Goal: Transaction & Acquisition: Obtain resource

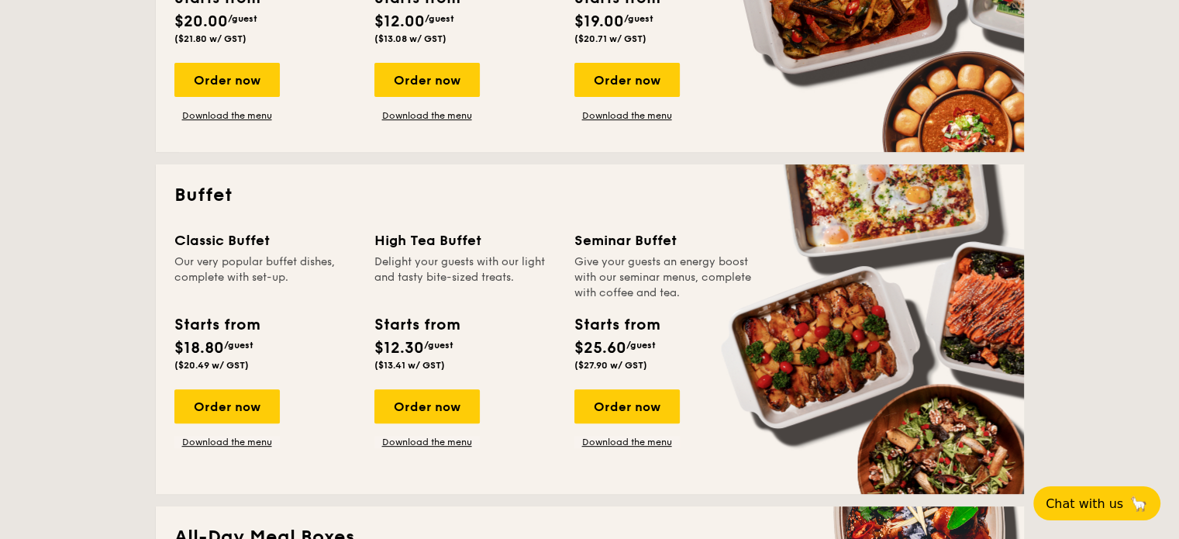
scroll to position [620, 0]
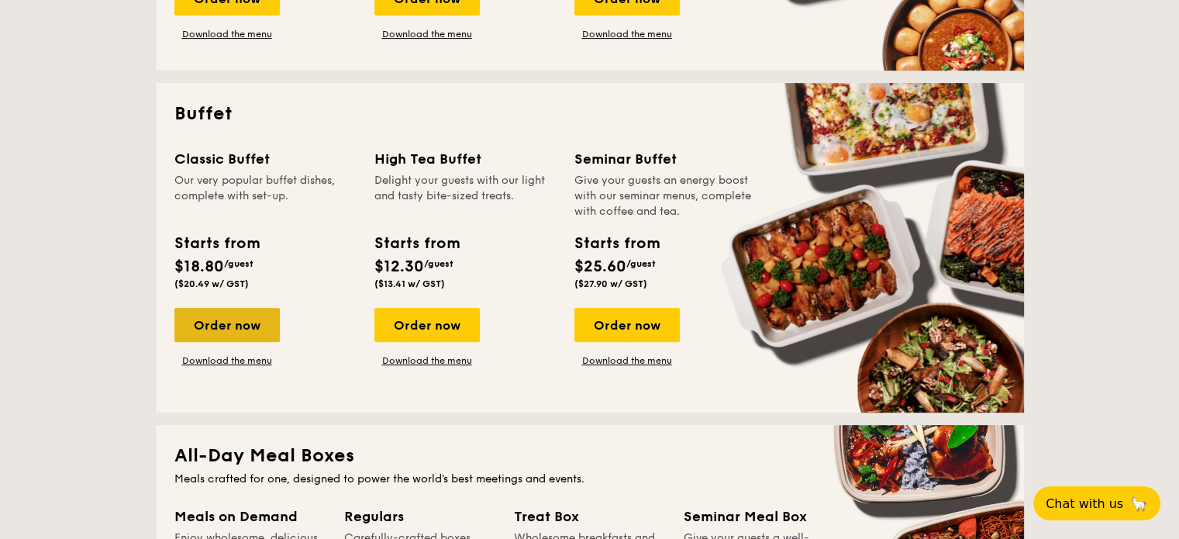
click at [246, 329] on div "Order now" at bounding box center [226, 325] width 105 height 34
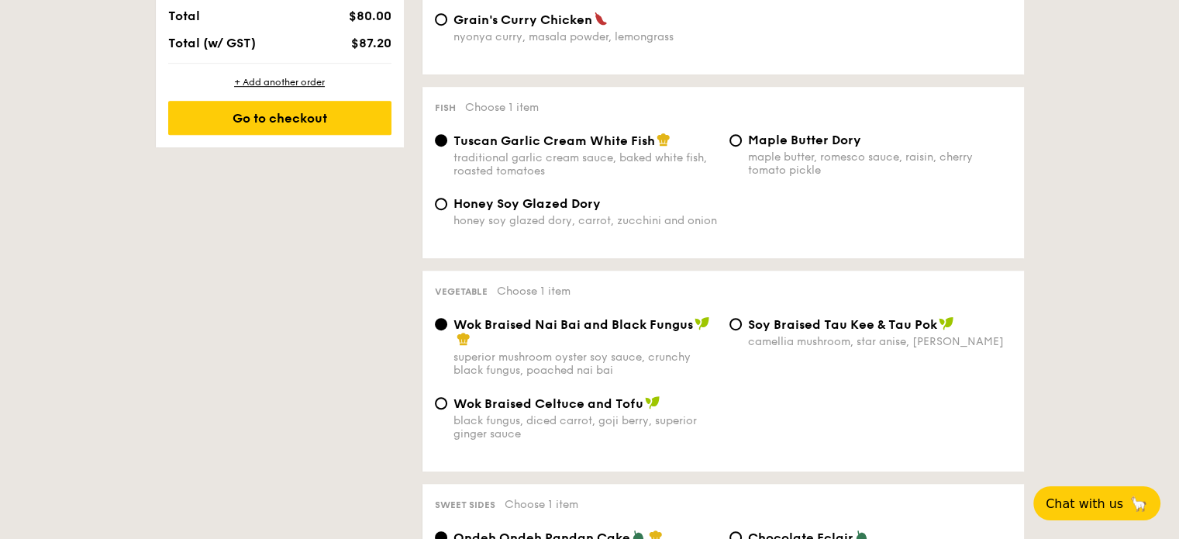
scroll to position [1395, 0]
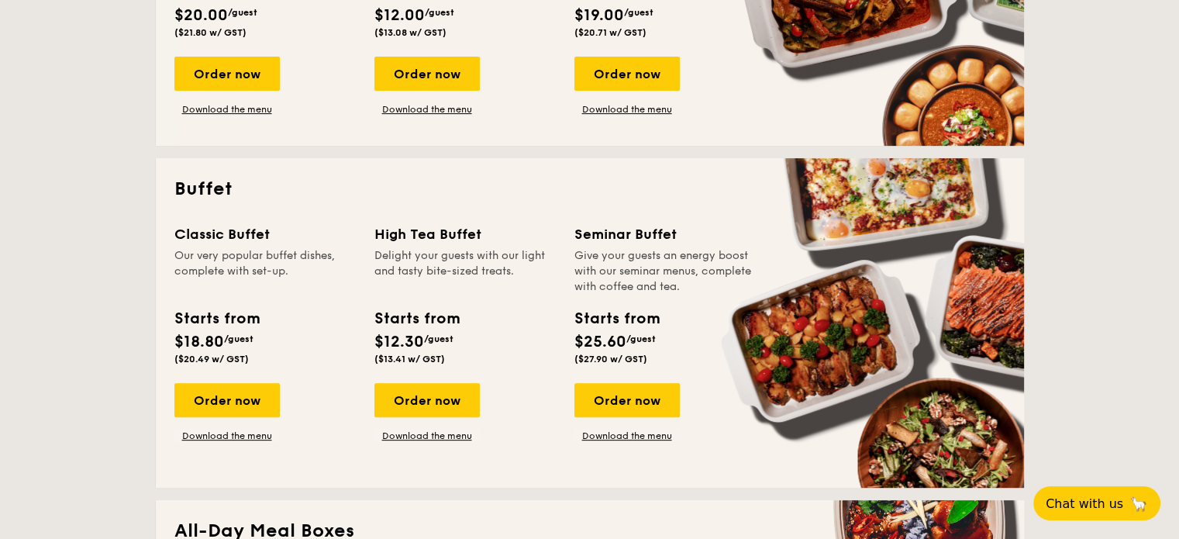
scroll to position [531, 0]
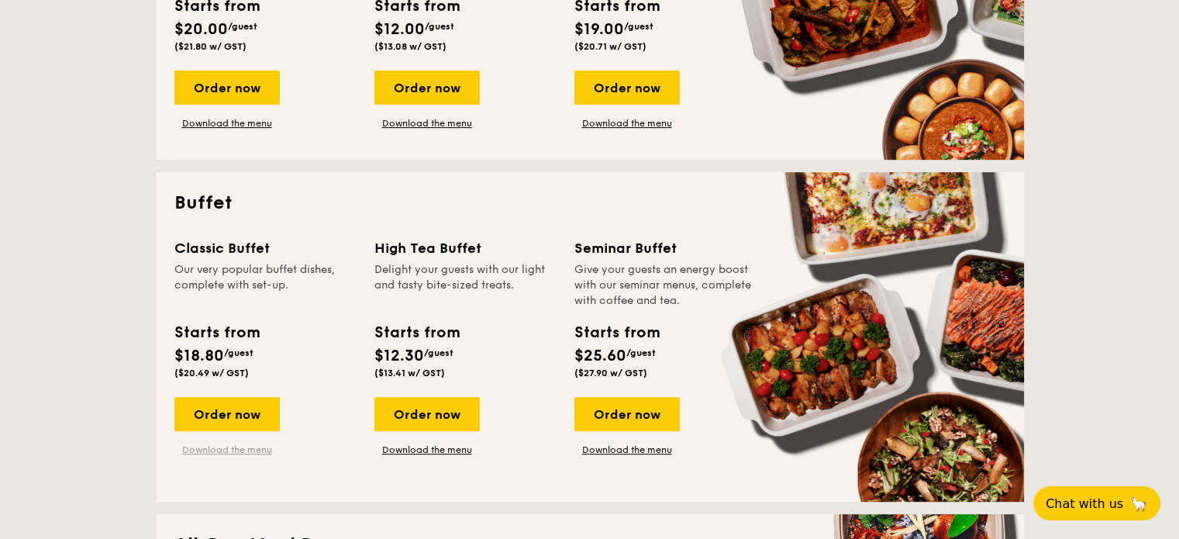
click at [243, 447] on link "Download the menu" at bounding box center [226, 449] width 105 height 12
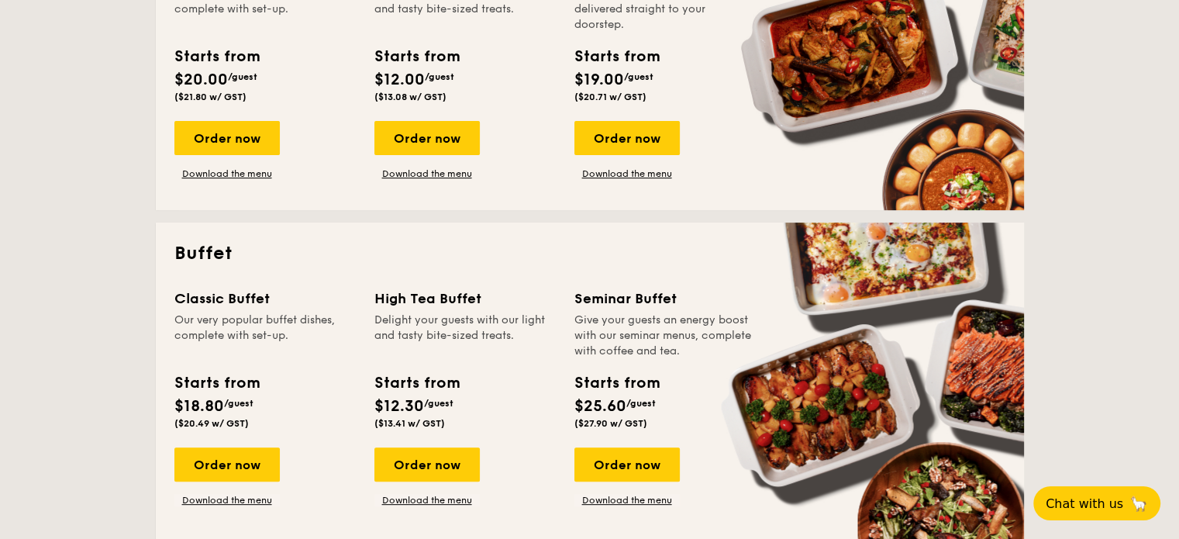
scroll to position [453, 0]
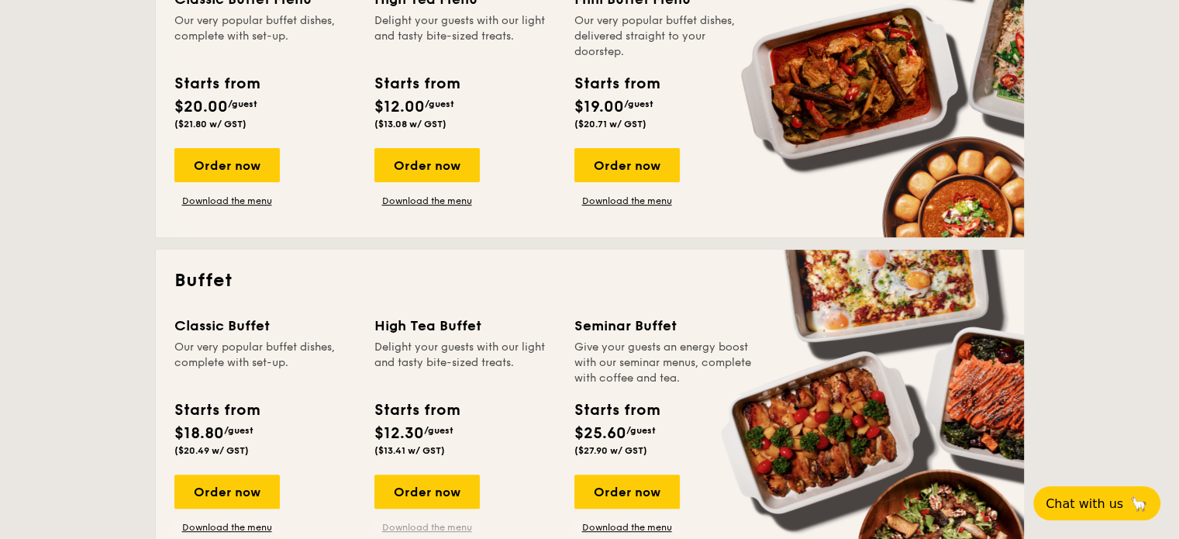
drag, startPoint x: 421, startPoint y: 498, endPoint x: 419, endPoint y: 526, distance: 27.9
click at [419, 526] on div "Order now Download the menu" at bounding box center [426, 503] width 105 height 59
click at [415, 526] on link "Download the menu" at bounding box center [426, 527] width 105 height 12
